Goal: Navigation & Orientation: Find specific page/section

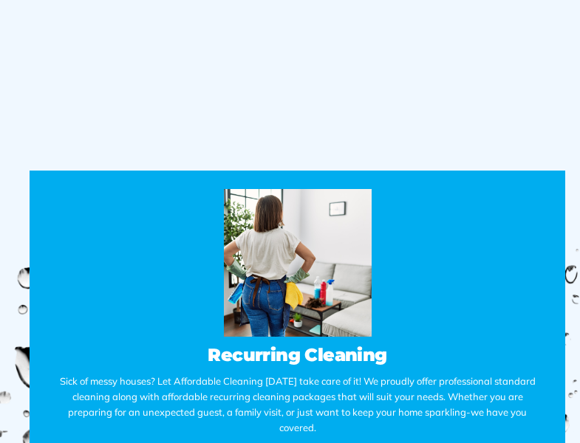
scroll to position [0, 7]
